Goal: Task Accomplishment & Management: Use online tool/utility

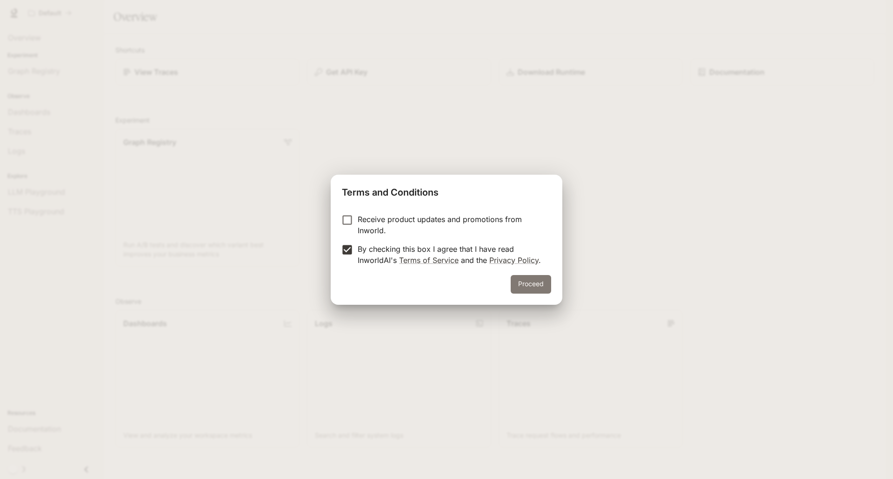
click at [521, 287] on button "Proceed" at bounding box center [530, 284] width 40 height 19
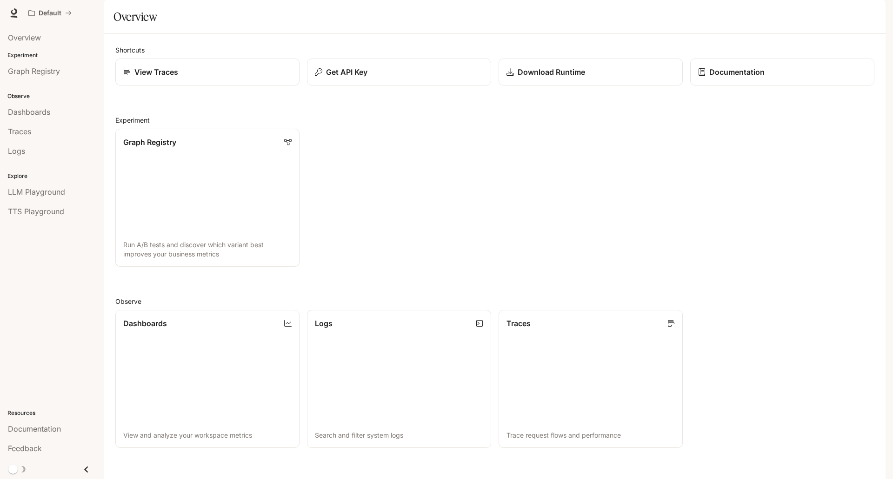
click at [24, 50] on div "Experiment Graph Registry" at bounding box center [52, 65] width 104 height 33
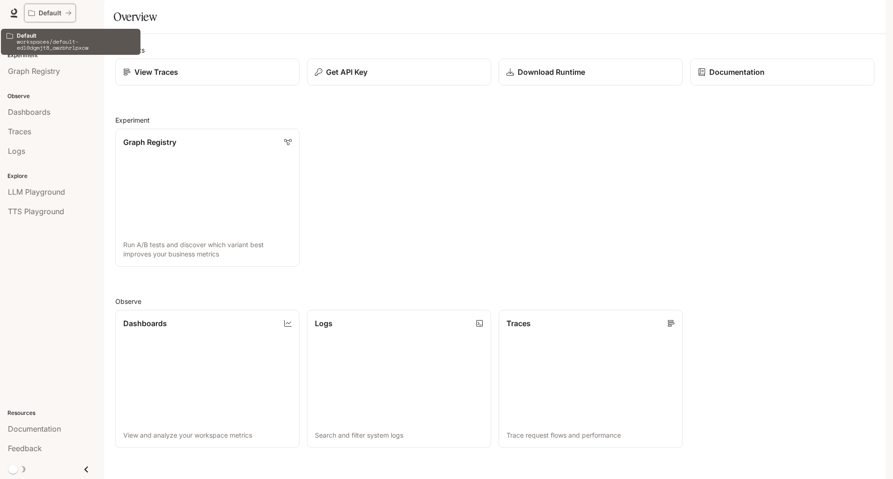
click at [66, 17] on div "Default" at bounding box center [49, 13] width 43 height 8
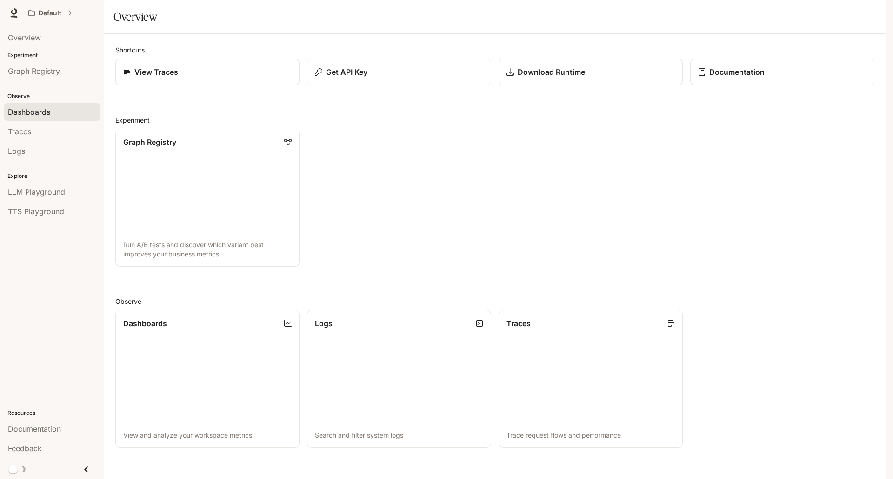
click at [60, 114] on div "Dashboards" at bounding box center [52, 111] width 88 height 11
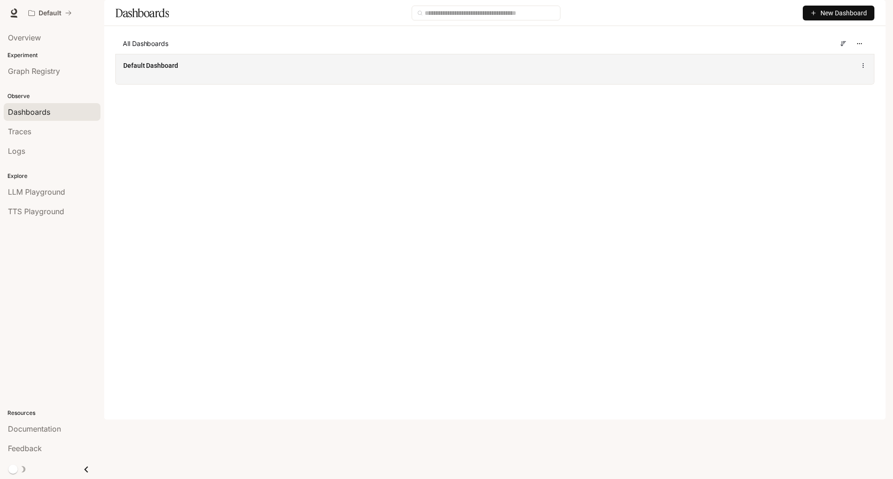
click at [192, 84] on div "Default Dashboard" at bounding box center [495, 69] width 758 height 30
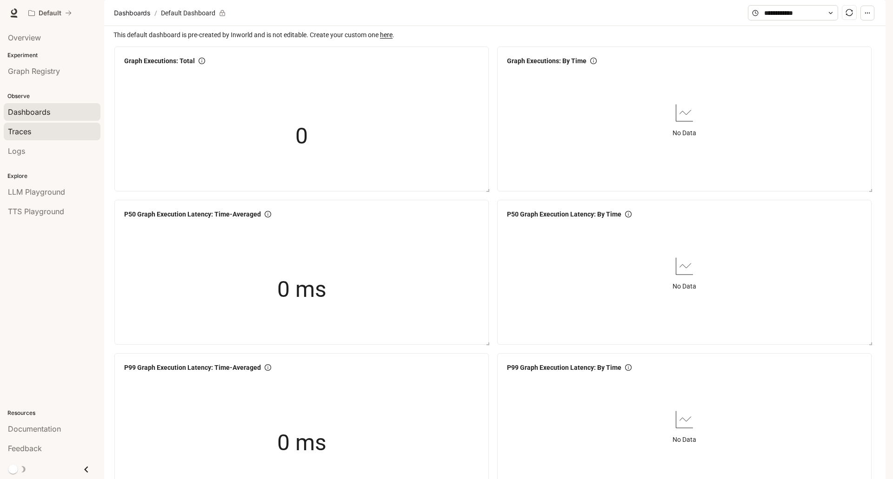
click at [20, 135] on span "Traces" at bounding box center [19, 131] width 23 height 11
